Goal: Communication & Community: Ask a question

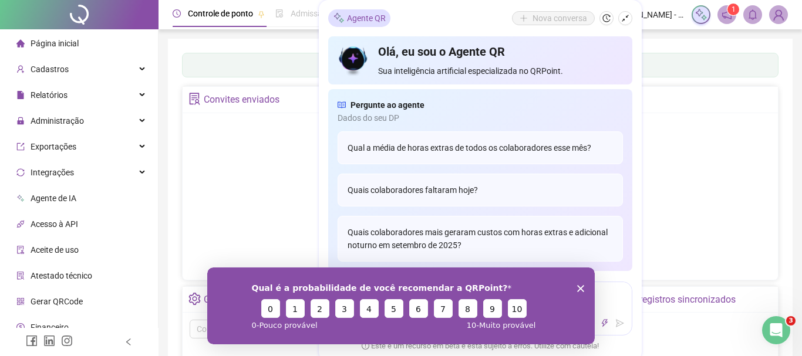
click at [583, 286] on div "Qual é a probabilidade de você recomendar a QRPoint? 0 1 2 3 4 5 6 7 8 9 10 0 -…" at bounding box center [400, 305] width 387 height 77
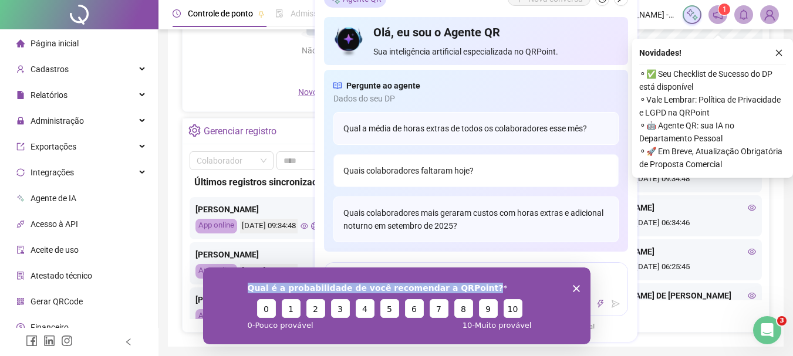
scroll to position [176, 0]
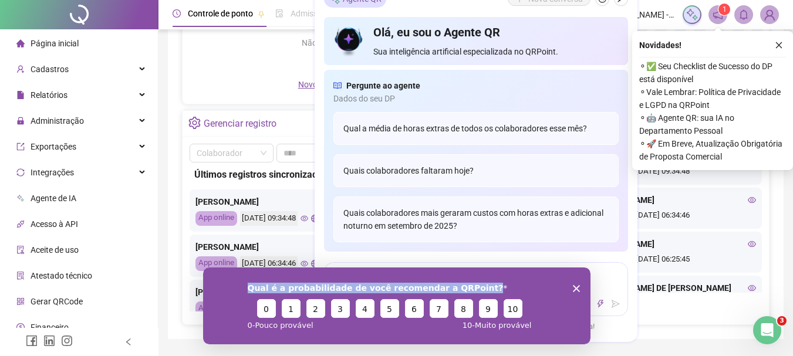
click at [575, 289] on polygon "Encerrar pesquisa" at bounding box center [575, 288] width 7 height 7
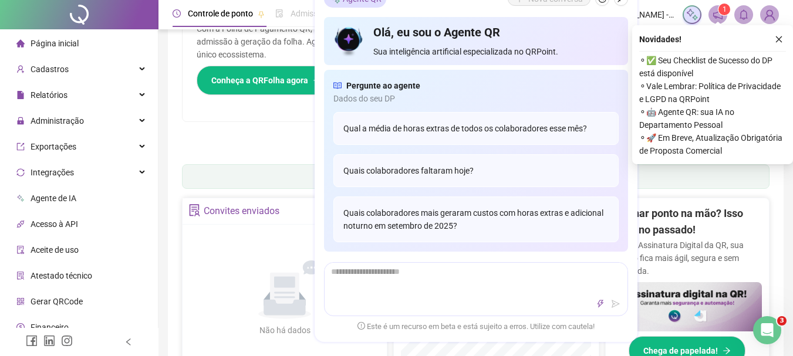
scroll to position [56, 0]
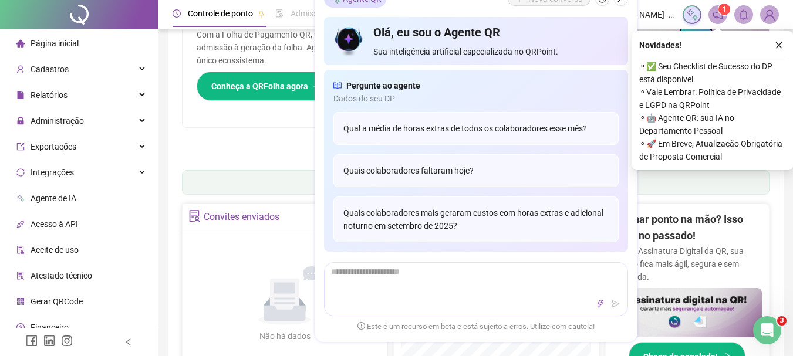
click at [194, 124] on div "Sua folha de pagamento, mais simples do que nunca! Com a Folha de Pagamento QR,…" at bounding box center [329, 63] width 293 height 130
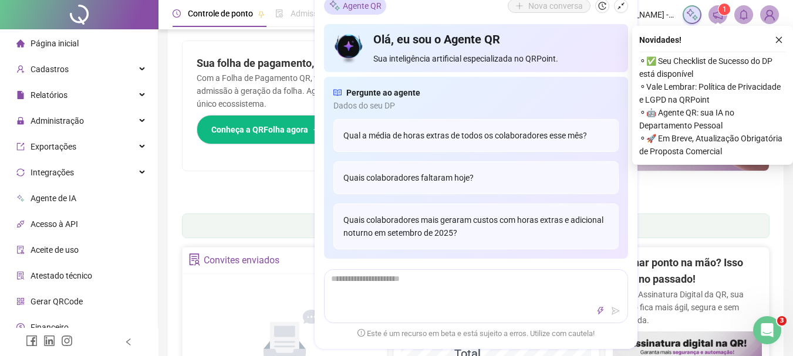
scroll to position [0, 0]
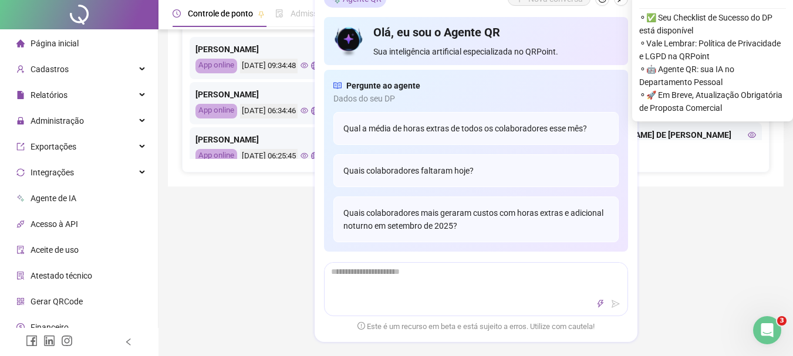
scroll to position [528, 0]
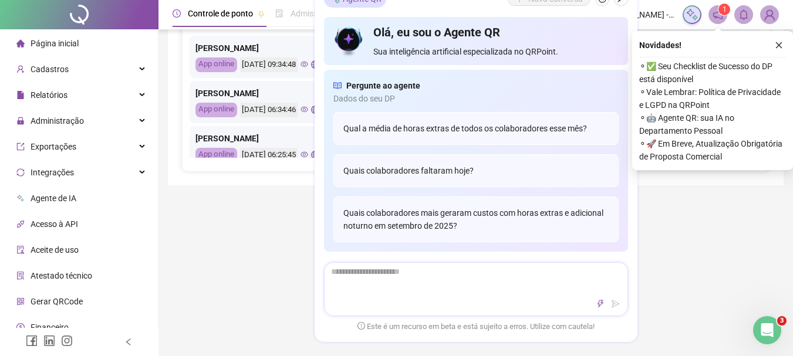
drag, startPoint x: 234, startPoint y: 276, endPoint x: 544, endPoint y: 282, distance: 310.5
click at [234, 275] on div "Controle de ponto Admissão digital Gestão de férias Painel do DP Folha de pagam…" at bounding box center [475, 35] width 634 height 1126
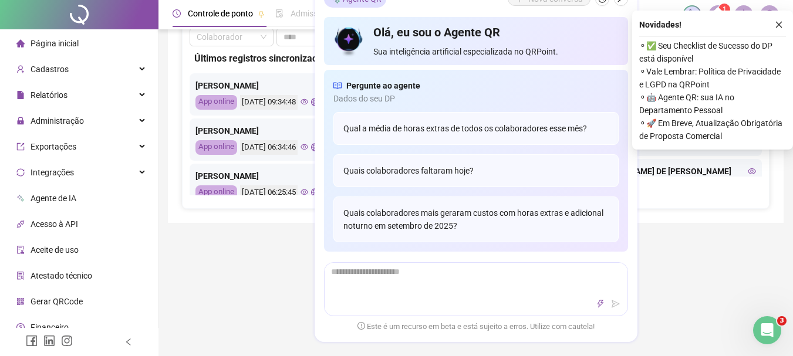
scroll to position [469, 0]
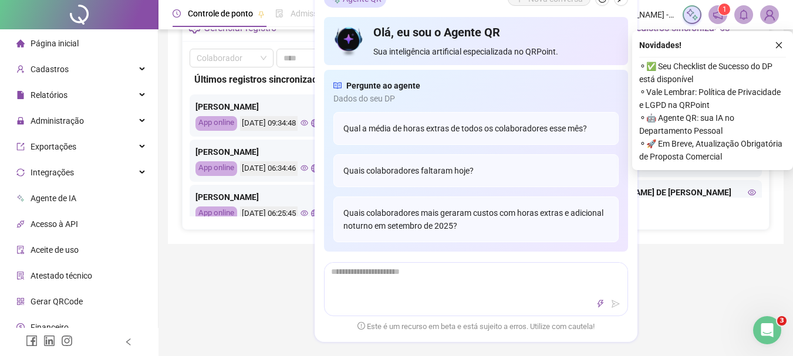
drag, startPoint x: 777, startPoint y: 41, endPoint x: 769, endPoint y: 62, distance: 22.5
click at [777, 42] on icon "close" at bounding box center [779, 45] width 8 height 8
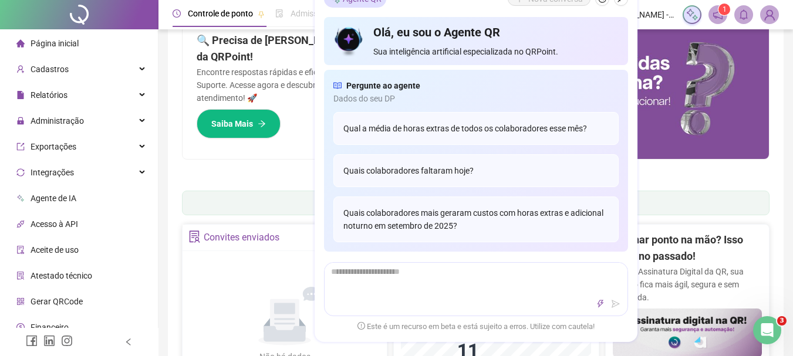
scroll to position [0, 0]
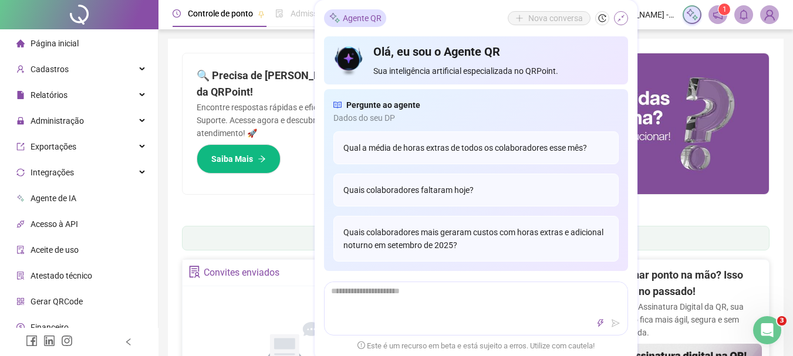
drag, startPoint x: 621, startPoint y: 19, endPoint x: 594, endPoint y: 56, distance: 45.3
click at [621, 20] on icon "shrink" at bounding box center [621, 18] width 8 height 8
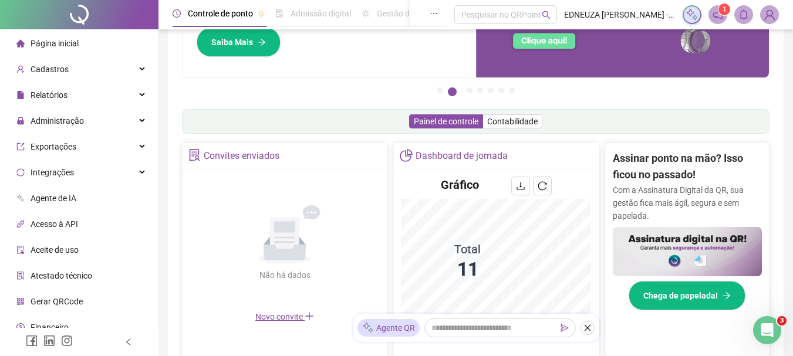
scroll to position [117, 0]
click at [283, 317] on span "Novo convite" at bounding box center [284, 316] width 59 height 9
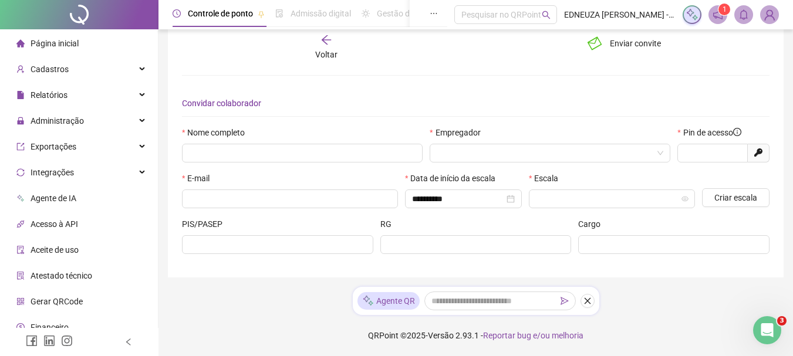
scroll to position [19, 0]
type input "*****"
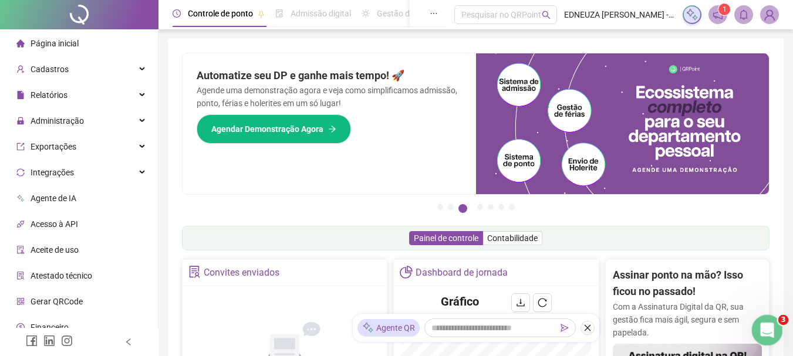
click at [771, 324] on icon "Abertura do Messenger da Intercom" at bounding box center [765, 328] width 19 height 19
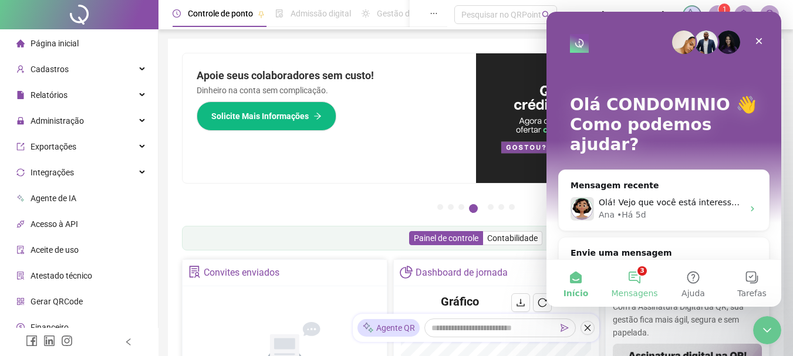
drag, startPoint x: 640, startPoint y: 279, endPoint x: 638, endPoint y: 285, distance: 6.1
click at [639, 279] on button "3 Mensagens" at bounding box center [634, 283] width 59 height 47
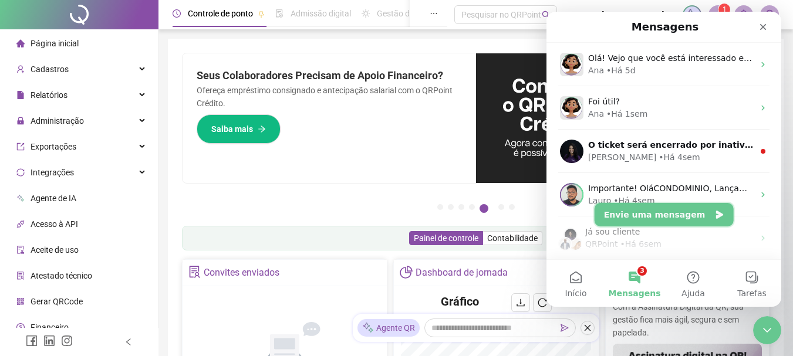
drag, startPoint x: 712, startPoint y: 215, endPoint x: 708, endPoint y: 223, distance: 8.4
click at [715, 215] on icon "Envie uma mensagem" at bounding box center [718, 215] width 7 height 8
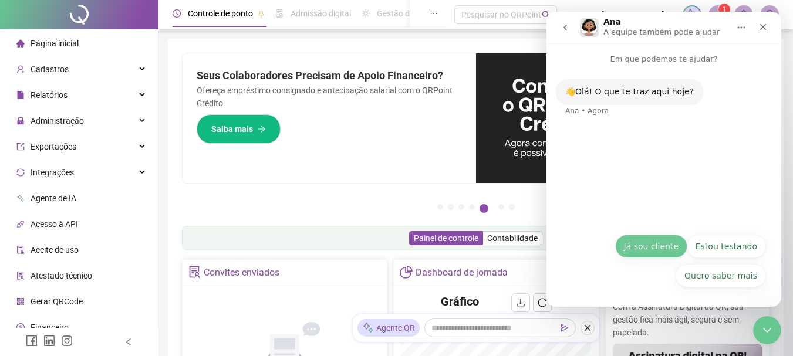
click at [671, 248] on button "Já sou cliente" at bounding box center [651, 246] width 72 height 23
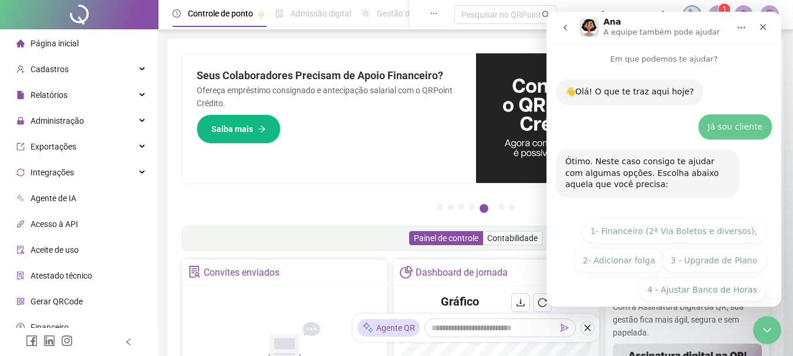
scroll to position [43, 0]
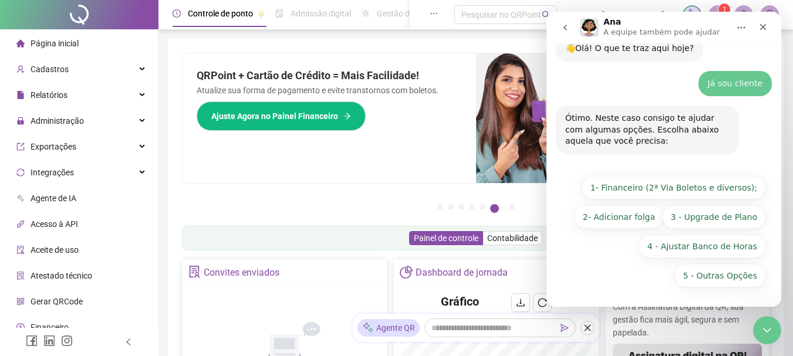
drag, startPoint x: 711, startPoint y: 273, endPoint x: 663, endPoint y: 299, distance: 54.9
click at [708, 278] on button "5 - Outras Opções" at bounding box center [720, 275] width 92 height 23
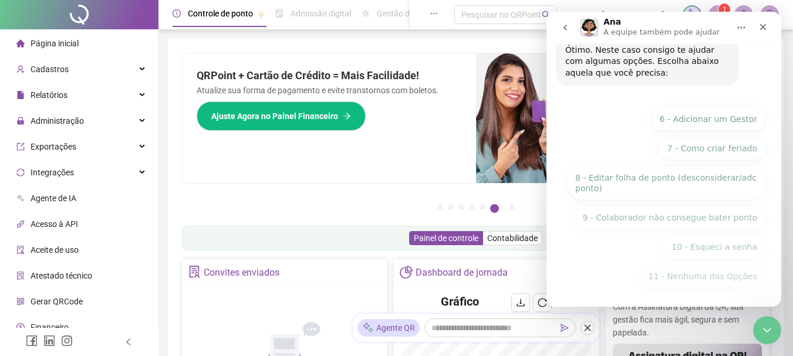
scroll to position [205, 0]
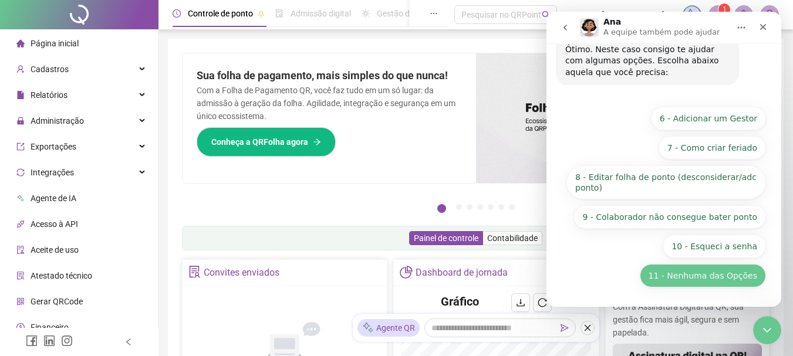
click at [707, 283] on button "11 - Nenhuma das Opções" at bounding box center [703, 275] width 126 height 23
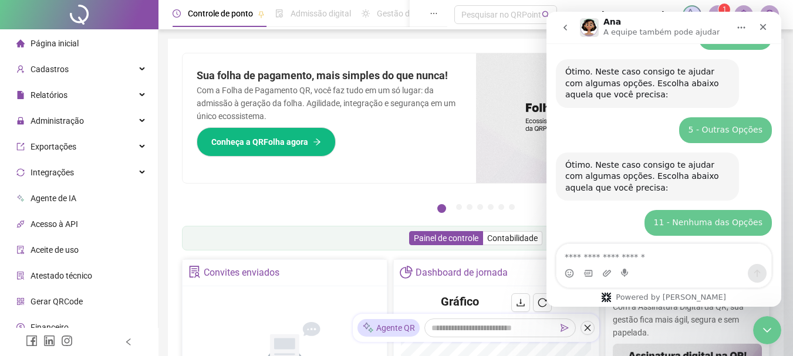
scroll to position [141, 0]
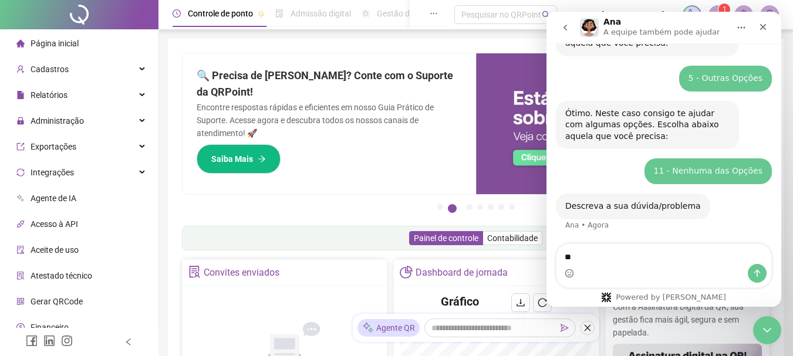
type textarea "*"
type textarea "**********"
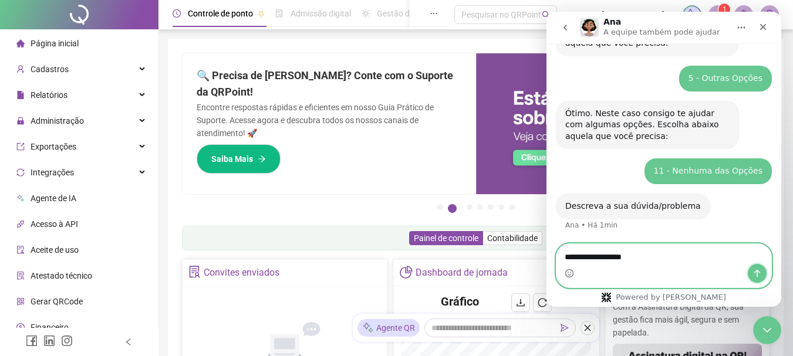
click at [759, 275] on icon "Enviar uma mensagem" at bounding box center [756, 273] width 9 height 9
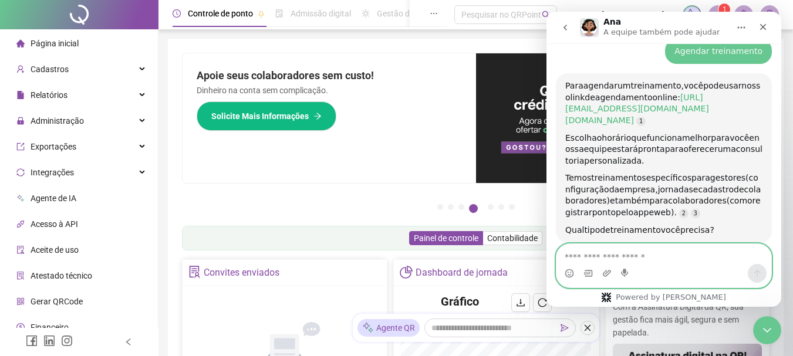
scroll to position [343, 0]
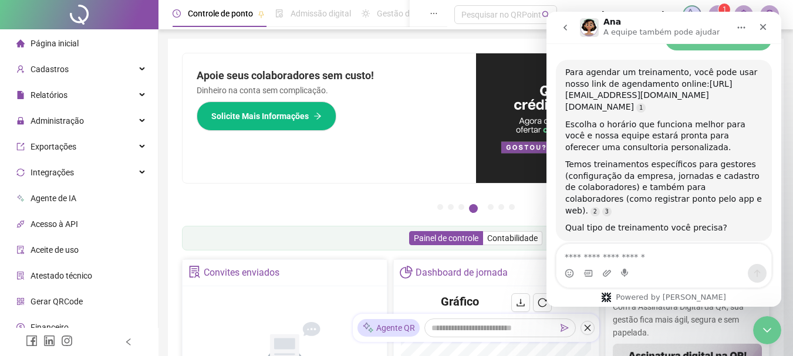
click at [647, 99] on link "[URL][EMAIL_ADDRESS][DOMAIN_NAME][DOMAIN_NAME]" at bounding box center [648, 95] width 167 height 32
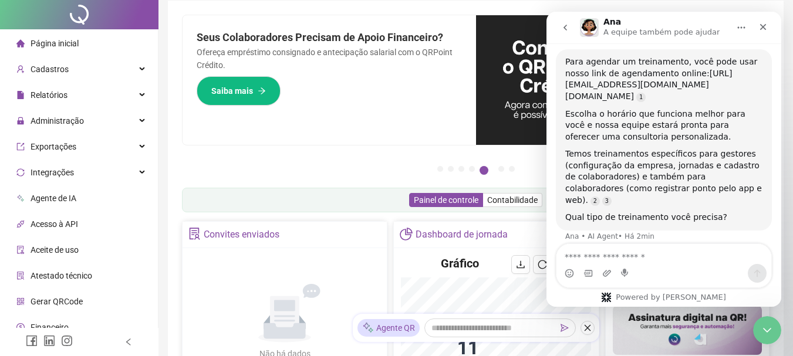
scroll to position [59, 0]
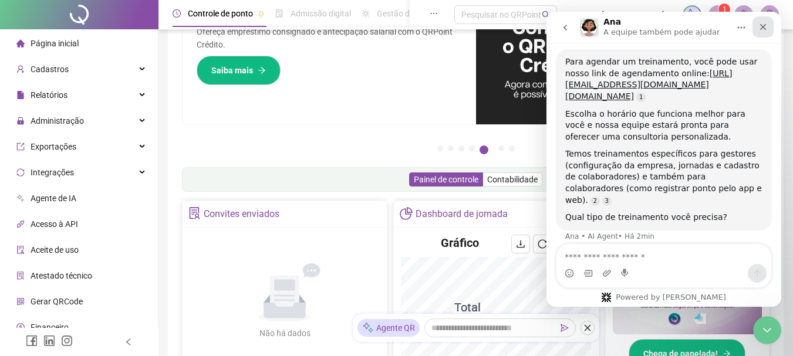
drag, startPoint x: 763, startPoint y: 31, endPoint x: 756, endPoint y: 31, distance: 7.0
click at [756, 31] on div "Fechar" at bounding box center [762, 26] width 21 height 21
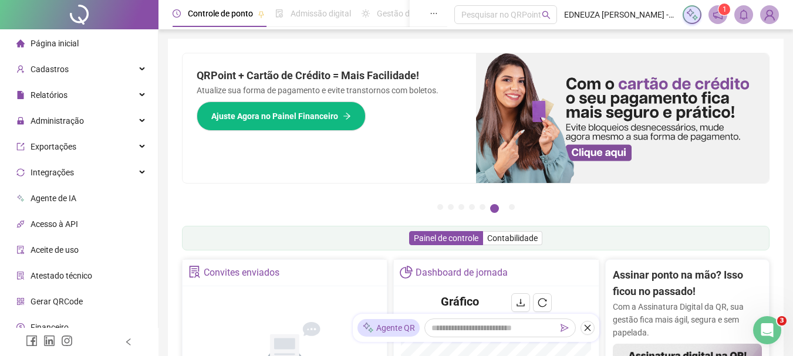
scroll to position [339, 0]
